Goal: Information Seeking & Learning: Learn about a topic

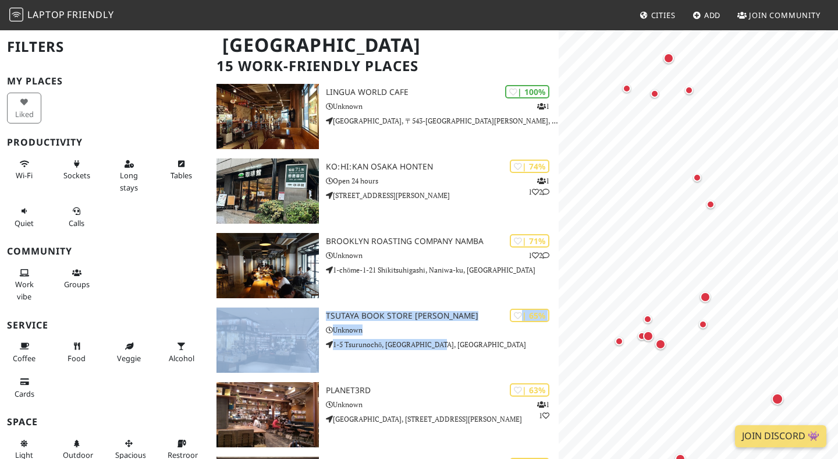
scroll to position [59, 0]
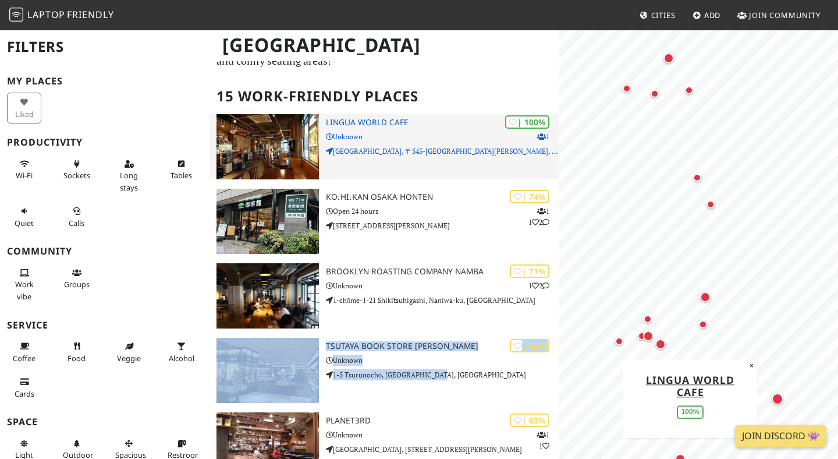
click at [407, 137] on p "Unknown" at bounding box center [442, 136] width 233 height 11
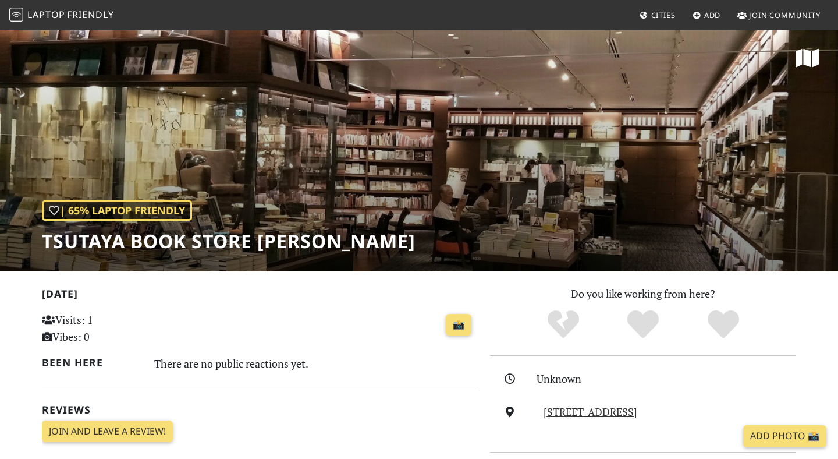
click at [476, 150] on div "| 65% Laptop Friendly TSUTAYA BOOK STORE 梅田MeRISE" at bounding box center [419, 150] width 838 height 242
